Goal: Task Accomplishment & Management: Complete application form

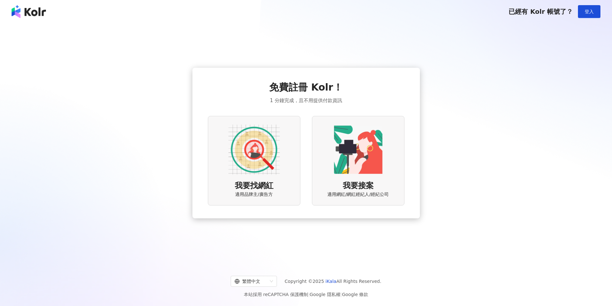
click at [281, 162] on div "我要找網紅 適用品牌主/廣告方" at bounding box center [254, 161] width 92 height 90
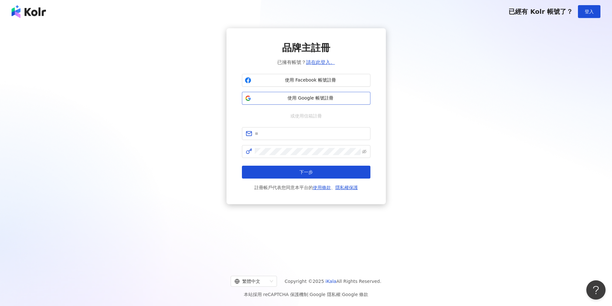
click at [297, 95] on button "使用 Google 帳號註冊" at bounding box center [306, 98] width 128 height 13
click at [303, 100] on span "使用 Google 帳號註冊" at bounding box center [311, 98] width 114 height 6
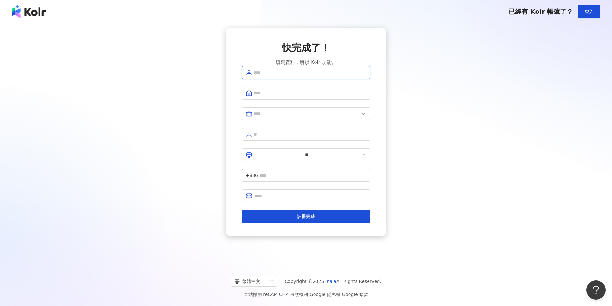
click at [283, 76] on input "text" at bounding box center [309, 72] width 113 height 7
type input "*********"
click at [273, 120] on span at bounding box center [306, 113] width 128 height 13
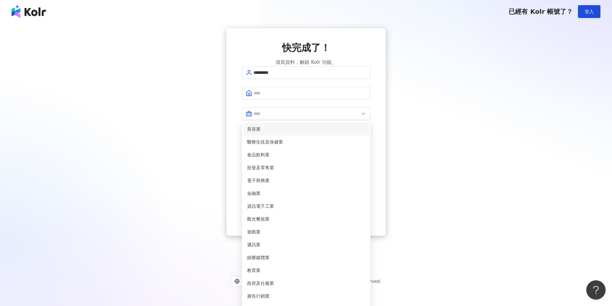
click at [267, 133] on span "美容業" at bounding box center [306, 129] width 118 height 7
type input "***"
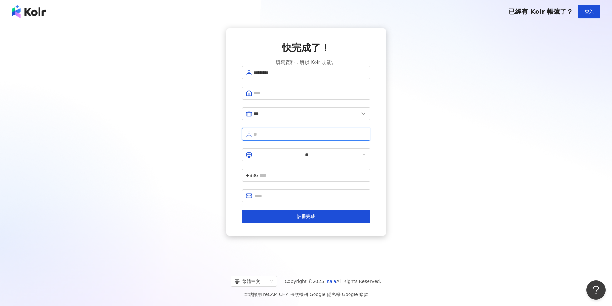
click at [272, 137] on input "text" at bounding box center [309, 134] width 113 height 7
click at [256, 159] on span "**" at bounding box center [306, 154] width 128 height 13
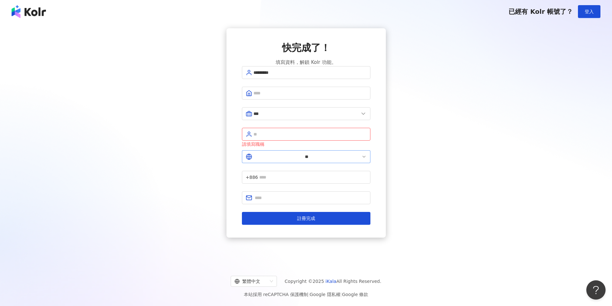
click at [361, 154] on icon at bounding box center [363, 156] width 5 height 5
click at [274, 194] on input "text" at bounding box center [311, 197] width 112 height 7
type input "**********"
type input "***"
type input "********"
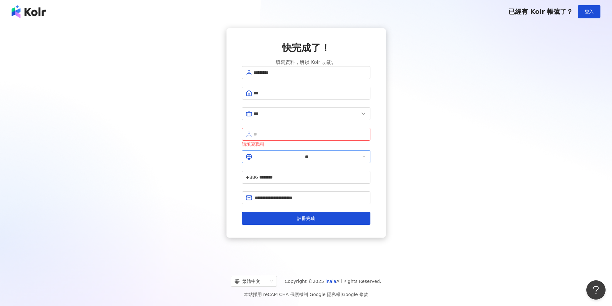
click at [363, 157] on polyline at bounding box center [364, 156] width 3 height 1
click at [258, 174] on span "+886" at bounding box center [252, 177] width 12 height 7
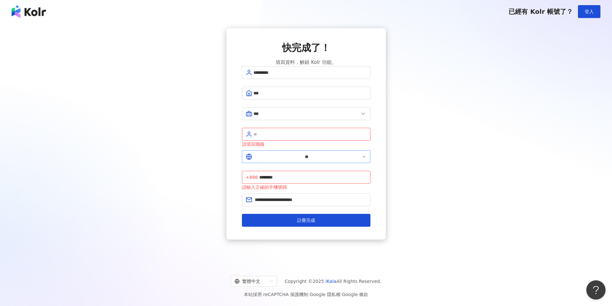
click at [361, 156] on icon at bounding box center [363, 156] width 5 height 5
click at [258, 174] on span "+886" at bounding box center [252, 177] width 12 height 7
click at [262, 154] on span "**" at bounding box center [306, 156] width 128 height 13
click at [338, 171] on span "+886 ********" at bounding box center [306, 177] width 128 height 13
click at [334, 174] on input "********" at bounding box center [312, 177] width 107 height 7
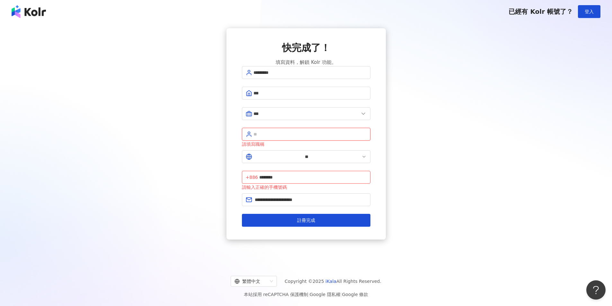
click at [313, 138] on input "text" at bounding box center [309, 134] width 113 height 7
type input "**********"
click at [270, 114] on span "***" at bounding box center [306, 113] width 128 height 13
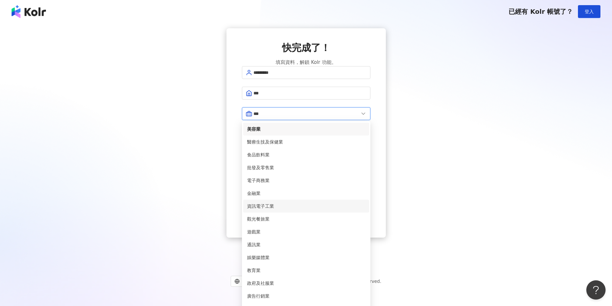
scroll to position [131, 0]
click at [264, 293] on span "廣告行銷業" at bounding box center [306, 296] width 118 height 7
type input "*****"
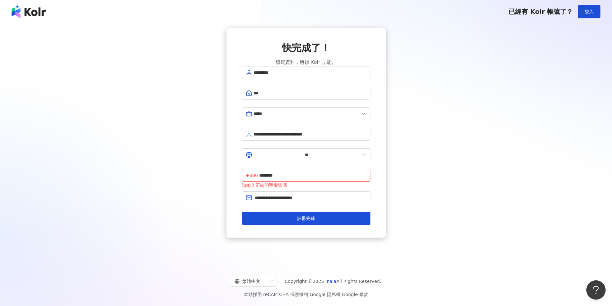
click at [255, 146] on form "**********" at bounding box center [306, 145] width 128 height 159
click at [361, 153] on icon at bounding box center [363, 154] width 5 height 5
click at [361, 156] on icon at bounding box center [363, 154] width 5 height 5
click at [249, 154] on icon at bounding box center [249, 155] width 6 height 6
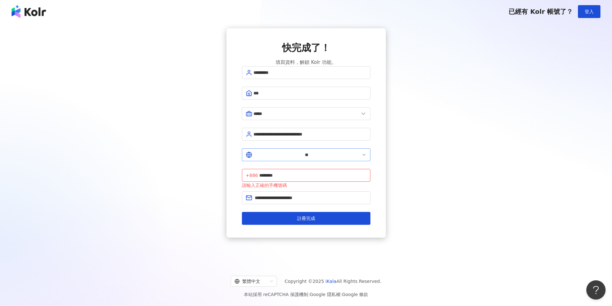
click at [269, 150] on span "**" at bounding box center [306, 154] width 128 height 13
click at [284, 169] on span "+886 ********" at bounding box center [306, 175] width 128 height 13
click at [258, 172] on span "+886" at bounding box center [252, 175] width 12 height 7
drag, startPoint x: 289, startPoint y: 155, endPoint x: 315, endPoint y: 154, distance: 26.1
click at [314, 172] on input "********" at bounding box center [312, 175] width 107 height 7
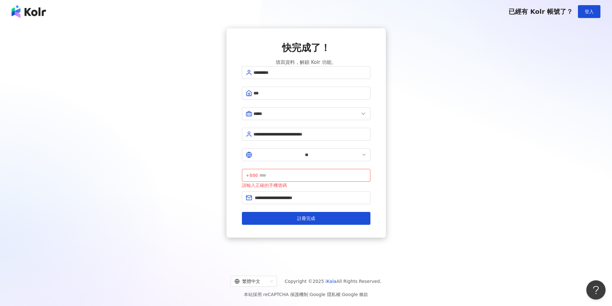
click at [500, 221] on div "**********" at bounding box center [306, 143] width 612 height 240
click at [321, 172] on input "text" at bounding box center [312, 175] width 107 height 7
click at [258, 172] on span "+886" at bounding box center [252, 175] width 12 height 7
click at [258, 155] on input "**" at bounding box center [306, 154] width 107 height 7
click at [361, 154] on icon at bounding box center [363, 154] width 5 height 5
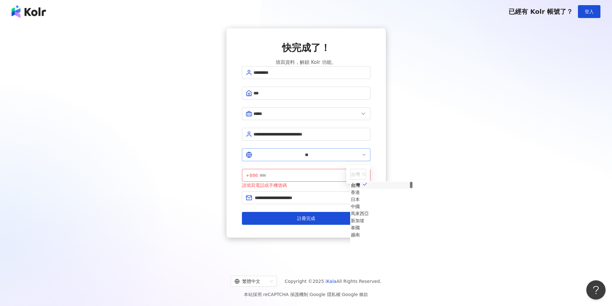
click at [361, 154] on icon at bounding box center [363, 154] width 5 height 5
click at [351, 196] on div "香港" at bounding box center [355, 192] width 9 height 7
type input "**"
click at [292, 172] on input "text" at bounding box center [312, 175] width 107 height 7
type input "********"
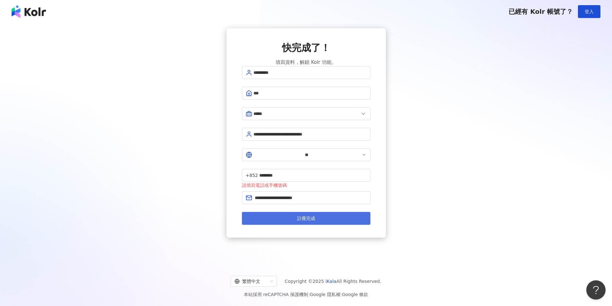
click at [345, 212] on button "註冊完成" at bounding box center [306, 218] width 128 height 13
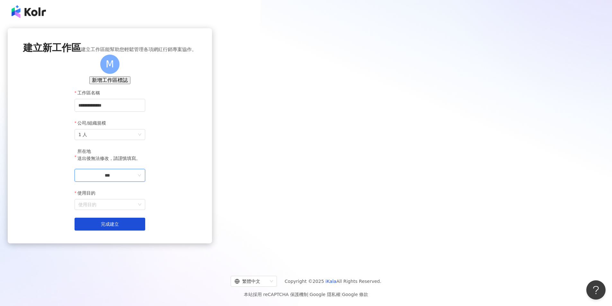
click at [136, 179] on input "***" at bounding box center [107, 175] width 58 height 7
click at [144, 216] on div "香港" at bounding box center [139, 212] width 9 height 7
click at [145, 210] on div "使用目的" at bounding box center [109, 204] width 71 height 11
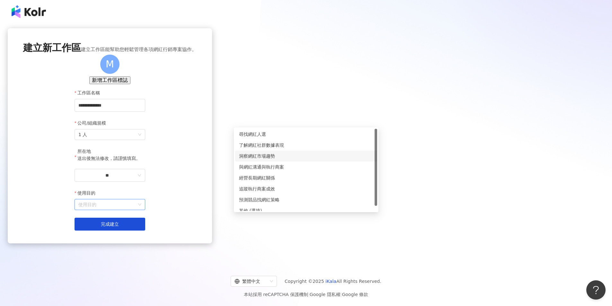
click at [250, 155] on div "洞察網紅市場趨勢" at bounding box center [306, 156] width 134 height 7
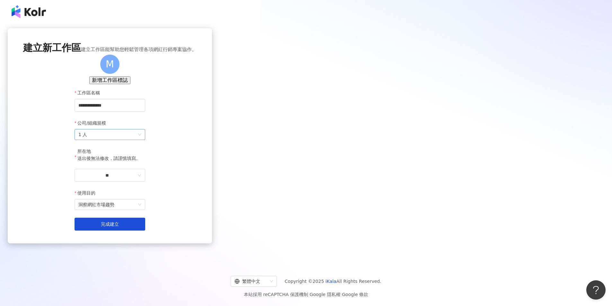
click at [141, 140] on span "1 人" at bounding box center [109, 134] width 63 height 10
click at [261, 171] on div "1 人" at bounding box center [306, 169] width 134 height 7
click at [145, 231] on button "完成建立" at bounding box center [109, 224] width 71 height 13
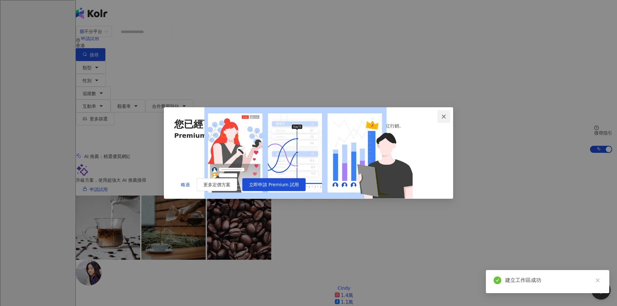
click at [438, 114] on span "Close" at bounding box center [443, 116] width 13 height 5
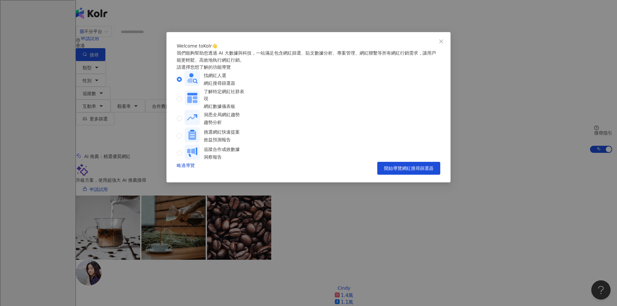
drag, startPoint x: 389, startPoint y: 189, endPoint x: 414, endPoint y: 103, distance: 89.9
click at [410, 112] on div "Welcome to Kolr 👋 我們能夠幫助您透過 AI 大數據與科技，一站滿足包含網紅篩選、貼文數據分析、專案管理、網紅聯繫等所有網紅行銷需求，讓用戶能…" at bounding box center [308, 108] width 263 height 132
click at [441, 44] on button "Close" at bounding box center [440, 41] width 13 height 13
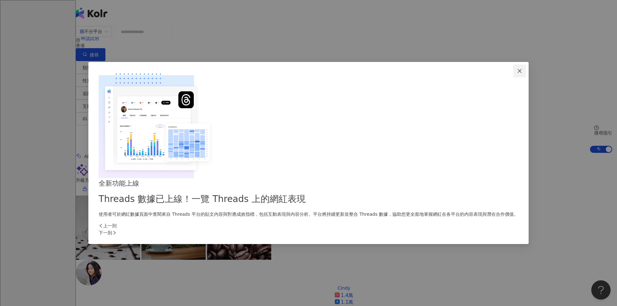
click at [513, 77] on button "Close" at bounding box center [519, 71] width 13 height 13
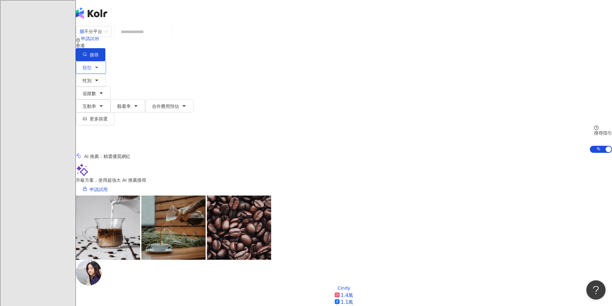
click at [106, 65] on button "類型" at bounding box center [91, 67] width 30 height 13
click at [102, 37] on div "不分平台" at bounding box center [91, 31] width 22 height 10
click at [171, 70] on div "Instagram" at bounding box center [172, 66] width 32 height 7
click at [174, 38] on input "search" at bounding box center [148, 32] width 52 height 12
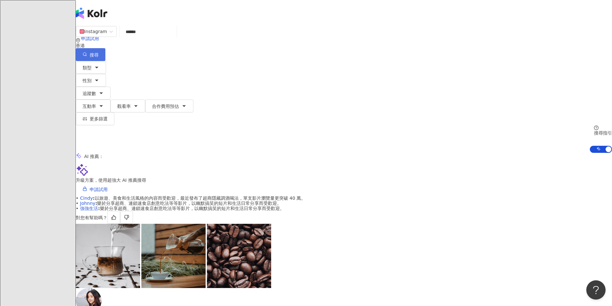
click at [105, 48] on button "搜尋" at bounding box center [91, 54] width 30 height 13
click at [482, 43] on div "香港" at bounding box center [344, 45] width 536 height 5
click at [540, 54] on div "台灣" at bounding box center [544, 50] width 9 height 7
click at [105, 48] on button "搜尋" at bounding box center [91, 54] width 30 height 13
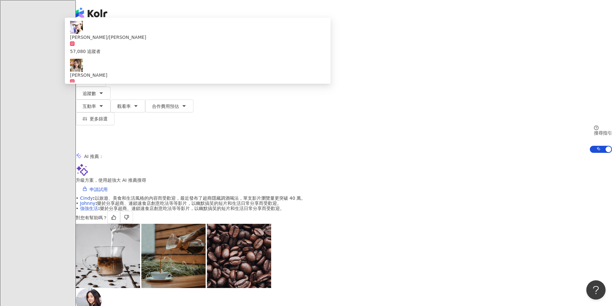
type input "**********"
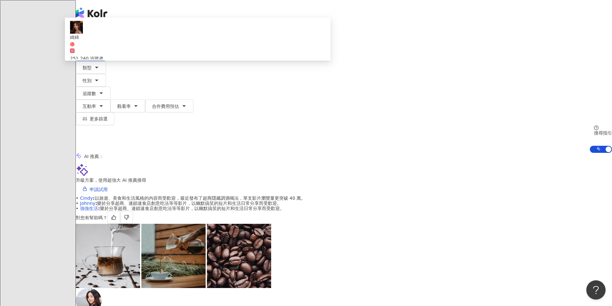
click at [174, 36] on input "**********" at bounding box center [148, 32] width 52 height 12
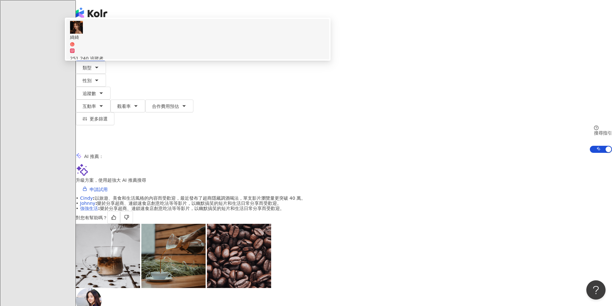
click at [233, 66] on div "綺綺 251,240 追蹤者 找相似" at bounding box center [197, 45] width 255 height 48
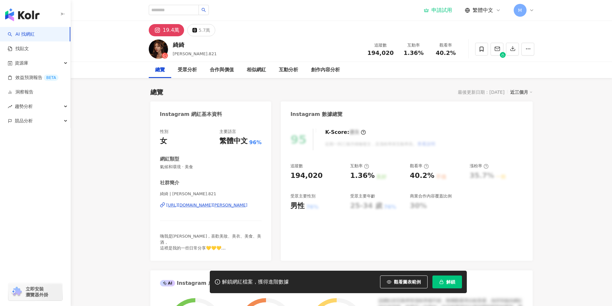
click at [182, 168] on span "氣候和環境 · 美食" at bounding box center [211, 167] width 102 height 6
click at [164, 164] on div "網紅類型 氣候和環境 · 美食" at bounding box center [211, 163] width 102 height 14
drag, startPoint x: 162, startPoint y: 166, endPoint x: 191, endPoint y: 168, distance: 28.6
click at [191, 168] on span "氣候和環境 · 美食" at bounding box center [211, 167] width 102 height 6
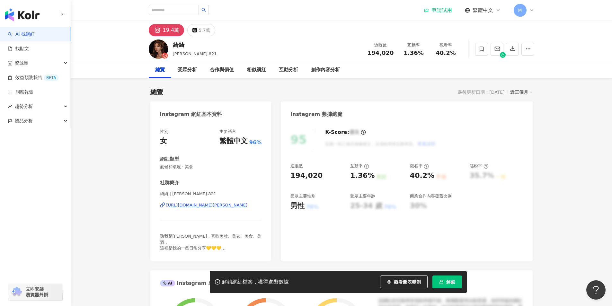
drag, startPoint x: 303, startPoint y: 204, endPoint x: 328, endPoint y: 212, distance: 25.7
click at [328, 211] on div "男性 76%" at bounding box center [316, 206] width 53 height 10
click at [352, 205] on div "25-34 歲" at bounding box center [366, 206] width 32 height 10
click at [407, 282] on span "觀看圖表範例" at bounding box center [407, 281] width 27 height 5
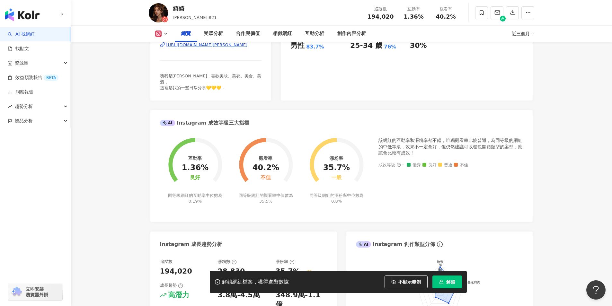
scroll to position [161, 0]
drag, startPoint x: 416, startPoint y: 142, endPoint x: 449, endPoint y: 144, distance: 33.4
click at [449, 144] on div "該網紅的互動率和漲粉率都不錯，唯獨觀看率比較普通，為同等級的網紅的中低等級，效果不一定會好，但仍然建議可以發包開箱類型的案型，應該會比較有成效！" at bounding box center [450, 146] width 144 height 19
drag, startPoint x: 408, startPoint y: 144, endPoint x: 418, endPoint y: 151, distance: 12.0
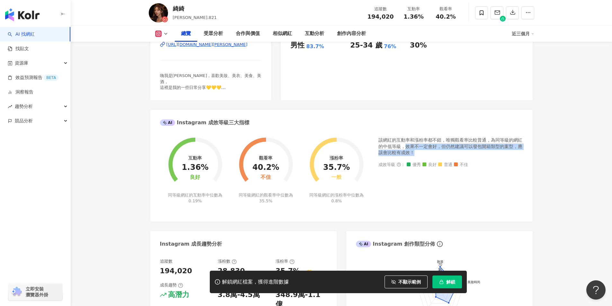
click at [418, 151] on div "該網紅的互動率和漲粉率都不錯，唯獨觀看率比較普通，為同等級的網紅的中低等級，效果不一定會好，但仍然建議可以發包開箱類型的案型，應該會比較有成效！" at bounding box center [450, 146] width 144 height 19
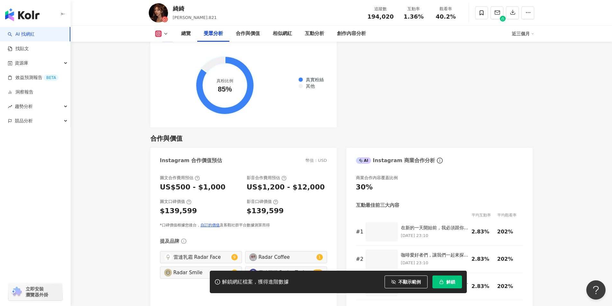
scroll to position [803, 0]
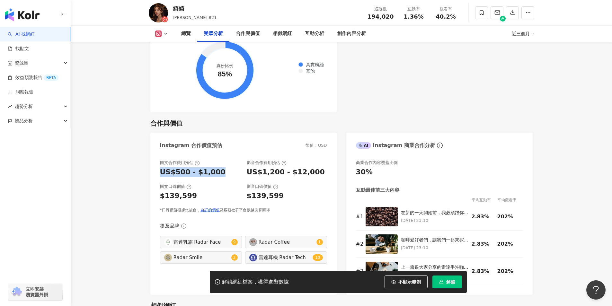
drag, startPoint x: 158, startPoint y: 163, endPoint x: 209, endPoint y: 160, distance: 51.5
click at [209, 160] on div "圖文合作費用預估 US$500 - $1,000 影音合作費用預估 US$1,200 - $12,000 圖文口碑價值 $139,599 影音口碑價值 $13…" at bounding box center [243, 223] width 186 height 141
copy div "US$500 - $1,000"
click at [210, 160] on div "圖文合作費用預估" at bounding box center [200, 163] width 80 height 6
drag, startPoint x: 263, startPoint y: 162, endPoint x: 290, endPoint y: 163, distance: 27.0
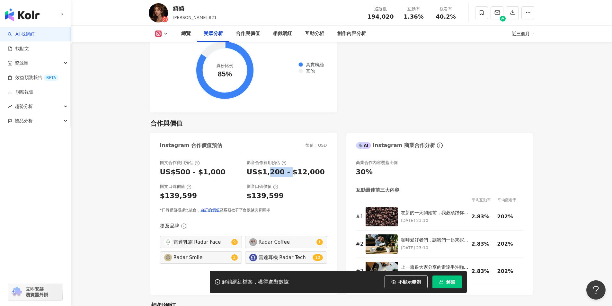
click at [288, 167] on div "US$1,200 - $12,000" at bounding box center [286, 172] width 78 height 10
click at [302, 167] on div "US$1,200 - $12,000" at bounding box center [286, 172] width 78 height 10
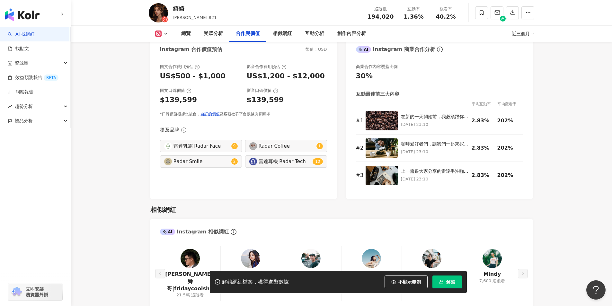
scroll to position [899, 0]
click at [221, 142] on div "雷達乳霜 Radar Face" at bounding box center [201, 145] width 56 height 7
click at [204, 142] on div "雷達乳霜 Radar Face" at bounding box center [201, 145] width 56 height 7
click at [196, 137] on div "2 篇提及" at bounding box center [200, 136] width 23 height 11
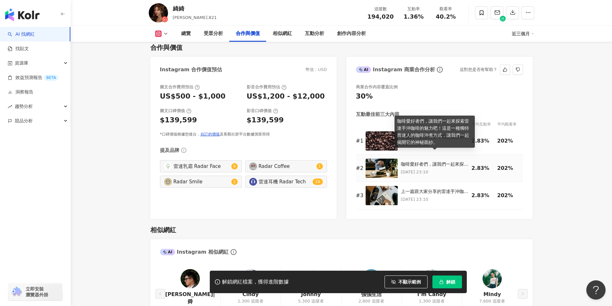
scroll to position [867, 0]
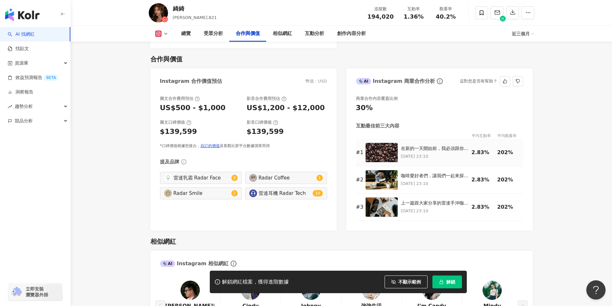
click at [381, 151] on img at bounding box center [381, 152] width 32 height 19
click at [400, 139] on td at bounding box center [382, 152] width 35 height 27
click at [439, 145] on div "在新的一天開始前，我必須跟你們分享我的秘密武器：雷達手沖咖啡組！這個組合絕對是我每天清晨的救星！🌟" at bounding box center [434, 148] width 67 height 6
click at [406, 173] on div "咖啡愛好者們，讓我們一起來探索雷達手沖咖啡的魅力吧！這是一種獨特而迷人的咖啡沖煮方式，讓我們一起揭開它的神秘面紗。" at bounding box center [434, 176] width 67 height 6
click at [412, 200] on div "上一篇跟大家分享的雷達手沖咖啡，經過我的爭取，廠商決定提供更新的優惠給大家！ 2022/10/8 23:10" at bounding box center [434, 207] width 67 height 14
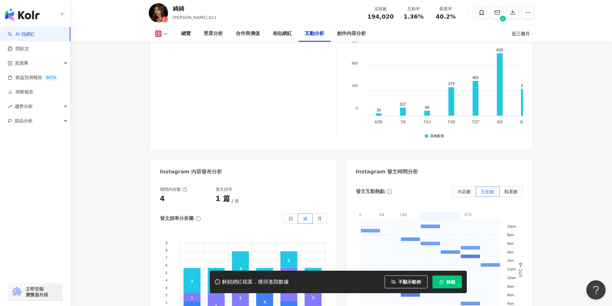
scroll to position [1541, 0]
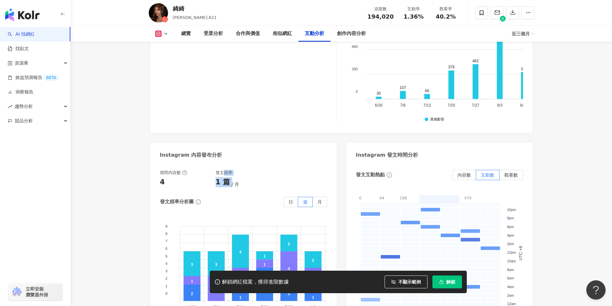
drag, startPoint x: 226, startPoint y: 155, endPoint x: 233, endPoint y: 167, distance: 14.0
click at [233, 170] on div "發文頻率 1 篇 月" at bounding box center [243, 178] width 56 height 17
click at [233, 182] on span "月" at bounding box center [235, 184] width 7 height 5
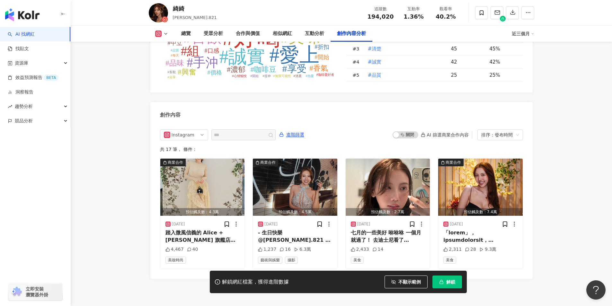
scroll to position [1927, 0]
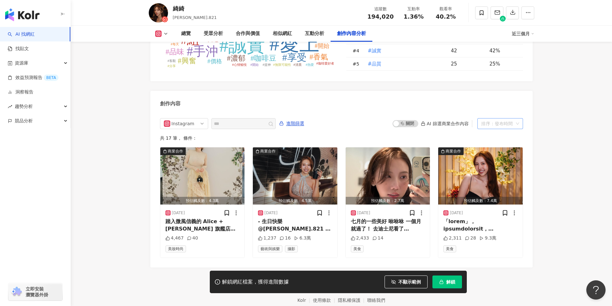
click at [519, 118] on div "排序：發布時間" at bounding box center [500, 123] width 46 height 11
click at [511, 126] on div "發布時間" at bounding box center [499, 125] width 35 height 7
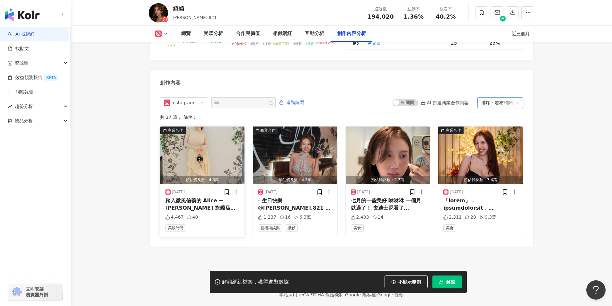
click at [206, 197] on div "踏入微風信義的 Alice + Olivia 旗艦店，彷彿走進 2025 夏季的波希米亞夢境。🦋 層疊柔軟的荷葉邊、典雅繽紛小花，散布在飄逸的絲質裙擺，把自由…" at bounding box center [202, 204] width 74 height 14
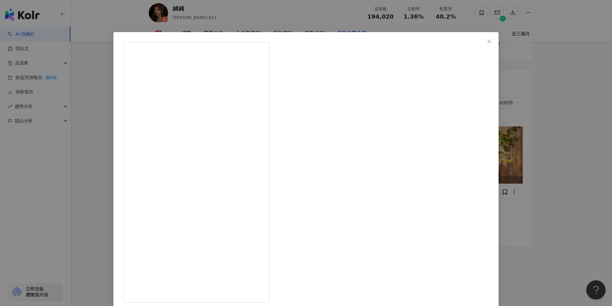
click at [481, 165] on div "綺綺 2025/8/29 踏入微風信義的 Alice + Olivia 旗艦店，彷彿走進 2025 夏季的波希米亞夢境。🦋 層疊柔軟的荷葉邊、典雅繽紛小花，散…" at bounding box center [306, 153] width 612 height 306
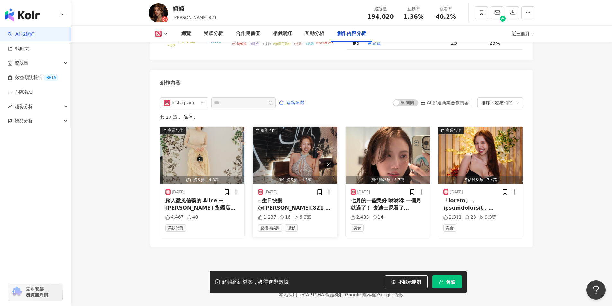
click at [288, 153] on img "button" at bounding box center [295, 155] width 84 height 57
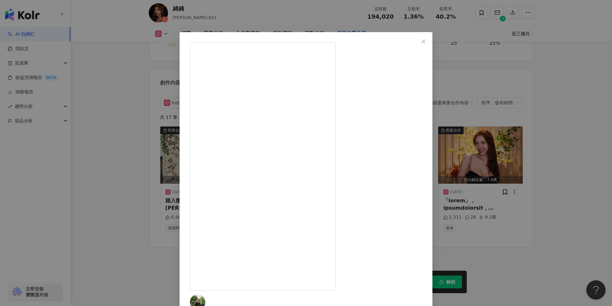
click at [473, 153] on div "MIKE SUNG Photography 2025/8/21 - 生日快樂 @esther.821 - 很感謝大家支持 目前！沒有上市！！ - #mikes…" at bounding box center [306, 153] width 612 height 306
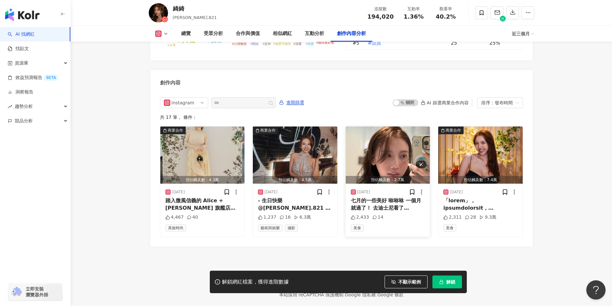
click at [357, 142] on img "button" at bounding box center [388, 155] width 84 height 57
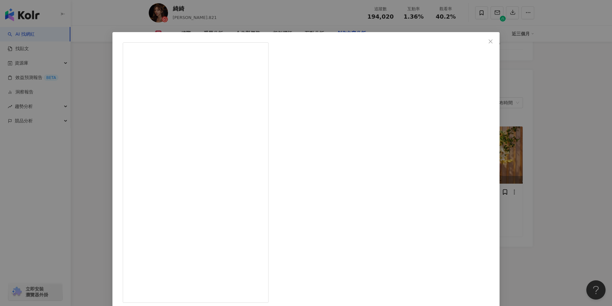
drag, startPoint x: 342, startPoint y: 112, endPoint x: 359, endPoint y: 134, distance: 27.9
drag, startPoint x: 369, startPoint y: 124, endPoint x: 384, endPoint y: 130, distance: 16.0
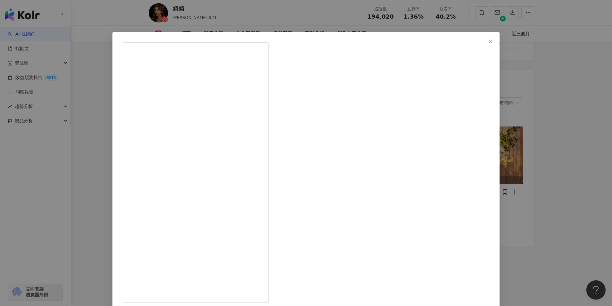
drag, startPoint x: 332, startPoint y: 135, endPoint x: 371, endPoint y: 143, distance: 39.1
click at [476, 144] on div "綺綺 2025/7/29 七月的一些美好 咻咻咻 一個月就過了！ 去迪士尼看了Duffy！（20週年，各位快去！）🐻 住了Sandy說很香的Edition (…" at bounding box center [306, 153] width 612 height 306
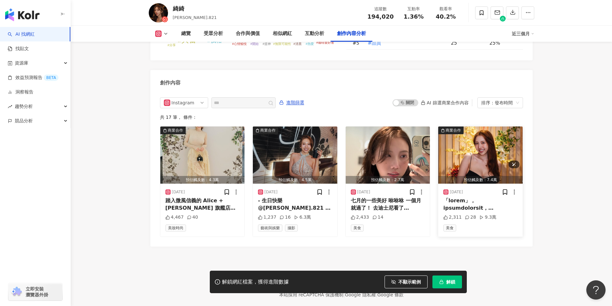
click at [485, 149] on img "button" at bounding box center [480, 155] width 84 height 57
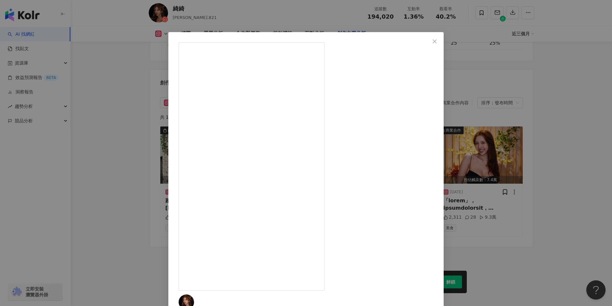
scroll to position [75, 0]
click at [503, 155] on div "綺綺 2025/7/11 2,311 28 9.3萬 查看原始貼文" at bounding box center [306, 153] width 612 height 306
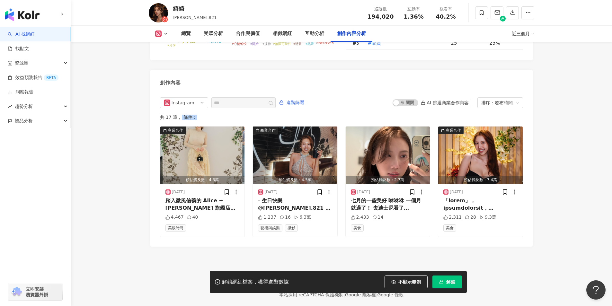
drag, startPoint x: 180, startPoint y: 106, endPoint x: 196, endPoint y: 105, distance: 15.1
click at [196, 115] on div "共 17 筆 ， 條件：" at bounding box center [341, 117] width 363 height 5
click at [488, 98] on div "排序：發布時間" at bounding box center [497, 103] width 32 height 10
click at [497, 104] on div "發布時間" at bounding box center [499, 104] width 35 height 7
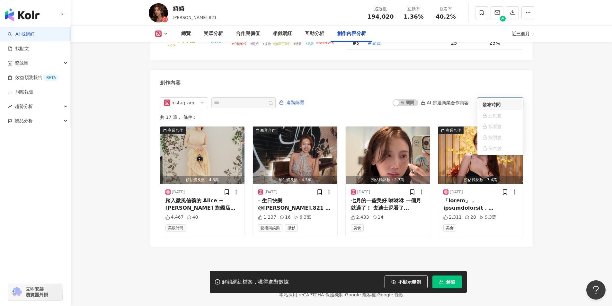
click at [433, 250] on footer "Kolr 使用條款 隱私權保護 聯絡我們 Copyright © 2025 iKala All Rights Reserved. 本站採用 reCAPTCHA…" at bounding box center [341, 282] width 541 height 71
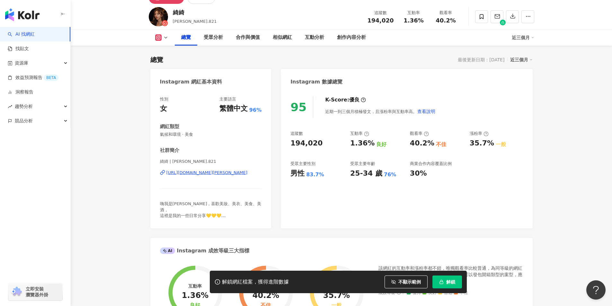
scroll to position [0, 0]
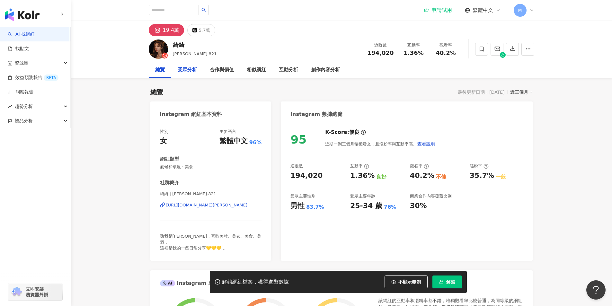
click at [184, 69] on div "受眾分析" at bounding box center [187, 70] width 19 height 8
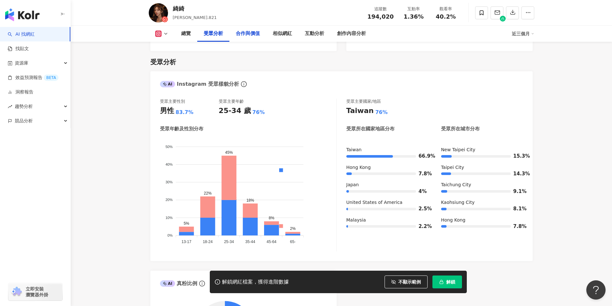
click at [262, 34] on div "合作與價值" at bounding box center [247, 34] width 37 height 16
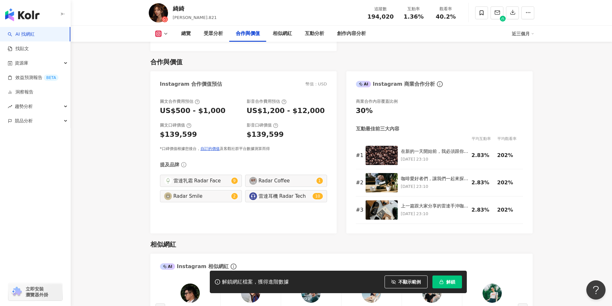
click at [298, 25] on div "綺綺 esther.821 追蹤數 194,020 互動率 1.36% 觀看率 40.2%" at bounding box center [341, 13] width 541 height 26
click at [291, 33] on div "相似網紅" at bounding box center [282, 34] width 19 height 8
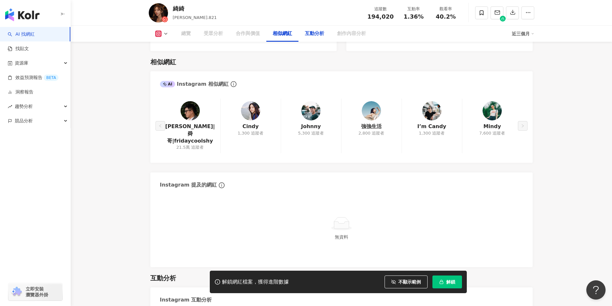
click at [313, 36] on div "互動分析" at bounding box center [314, 34] width 19 height 8
click at [317, 30] on div "互動分析" at bounding box center [314, 34] width 19 height 8
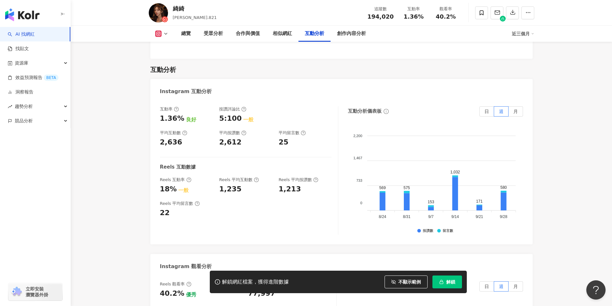
click at [155, 32] on icon at bounding box center [158, 34] width 6 height 6
click at [35, 34] on link "AI 找網紅" at bounding box center [21, 34] width 27 height 6
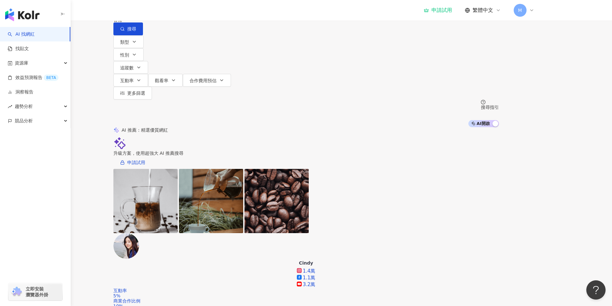
click at [207, 12] on input "search" at bounding box center [181, 6] width 52 height 12
type input "******"
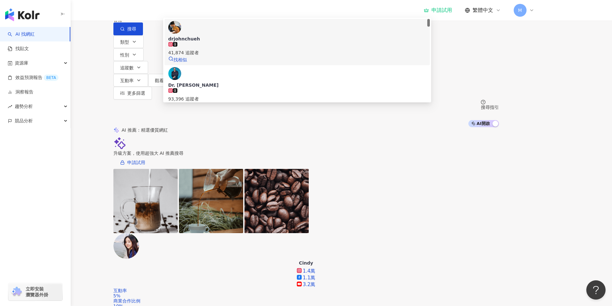
click at [247, 42] on div "drjohnchueh" at bounding box center [297, 39] width 258 height 6
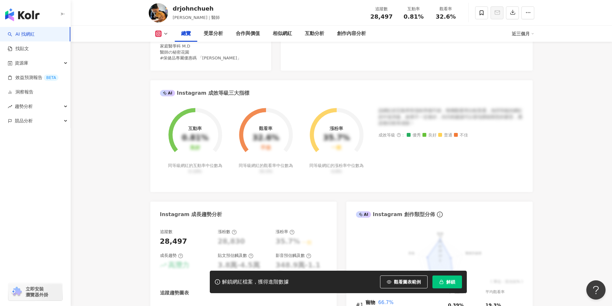
scroll to position [193, 0]
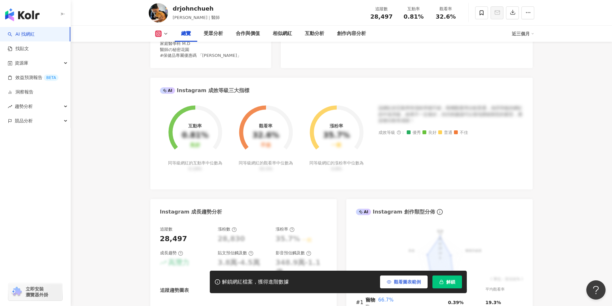
click at [411, 280] on span "觀看圖表範例" at bounding box center [407, 281] width 27 height 5
click at [441, 280] on icon "button" at bounding box center [441, 281] width 2 height 2
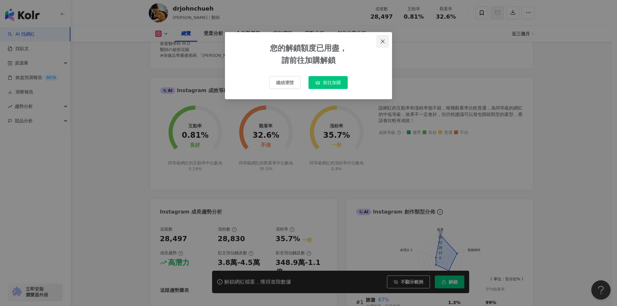
click at [383, 40] on icon "close" at bounding box center [383, 41] width 4 height 4
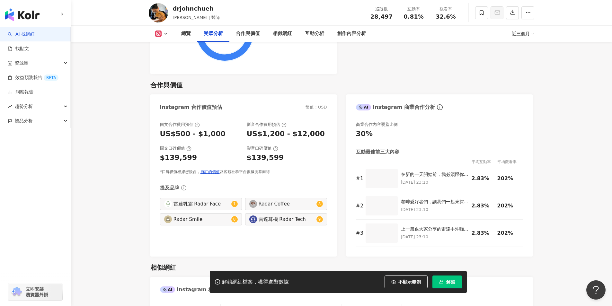
scroll to position [899, 0]
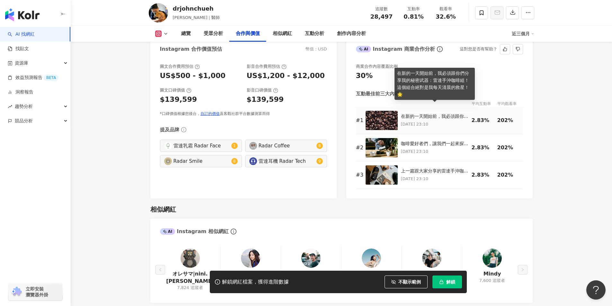
click at [425, 113] on div "在新的一天開始前，我必須跟你們分享我的秘密武器：雷達手沖咖啡組！這個組合絕對是我每天清晨的救星！🌟" at bounding box center [434, 116] width 67 height 6
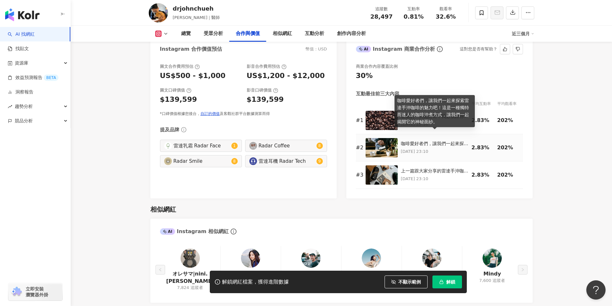
click at [450, 141] on div "咖啡愛好者們，讓我們一起來探索雷達手沖咖啡的魅力吧！這是一種獨特而迷人的咖啡沖煮方式，讓我們一起揭開它的神秘面紗。" at bounding box center [434, 144] width 67 height 6
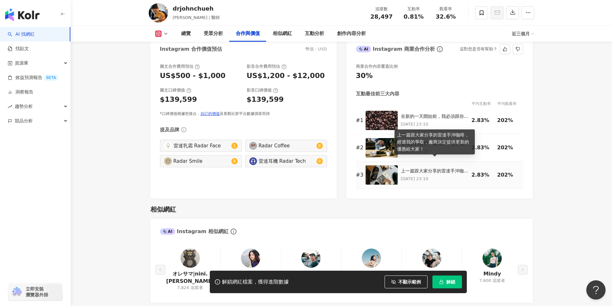
click at [418, 168] on div "上一篇跟大家分享的雷達手沖咖啡，經過我的爭取，廠商決定提供更新的優惠給大家！" at bounding box center [434, 171] width 67 height 6
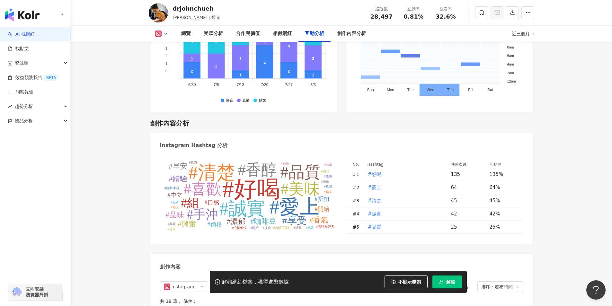
scroll to position [1830, 0]
